Goal: Task Accomplishment & Management: Use online tool/utility

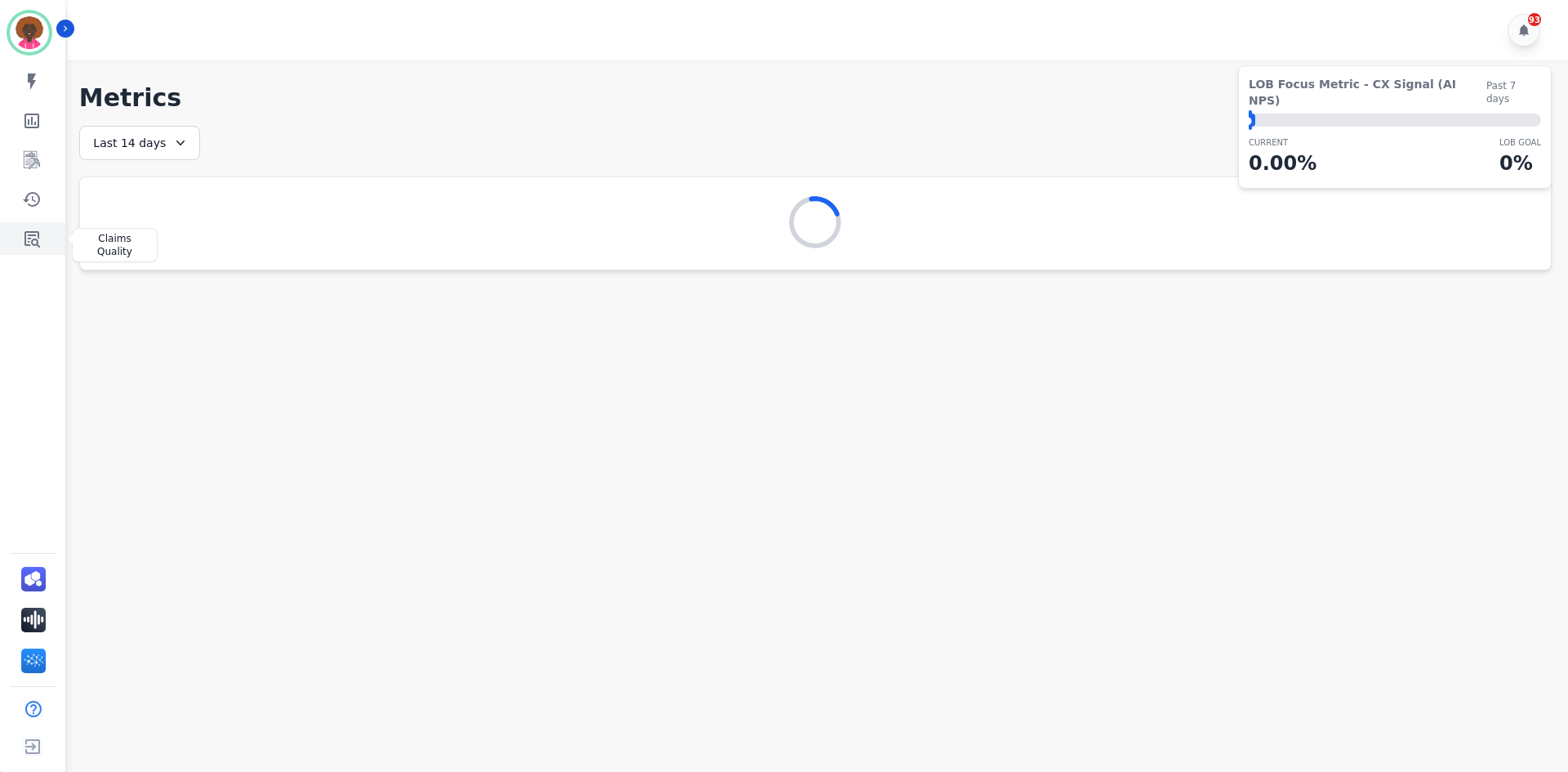
click at [29, 248] on link "Sidebar" at bounding box center [34, 238] width 63 height 33
